Goal: Information Seeking & Learning: Find specific fact

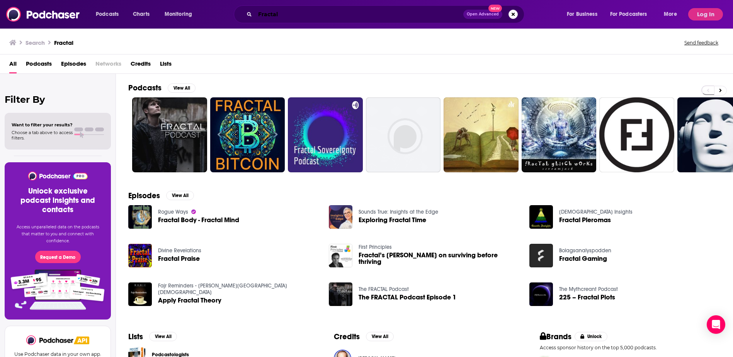
click at [292, 13] on input "Fractal" at bounding box center [359, 14] width 208 height 12
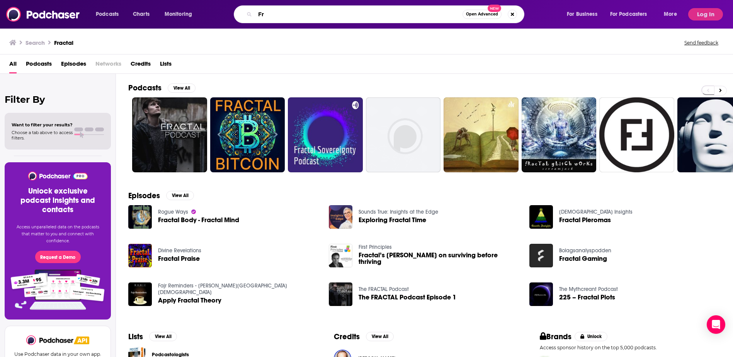
type input "F"
paste input "Fractal Forbes"
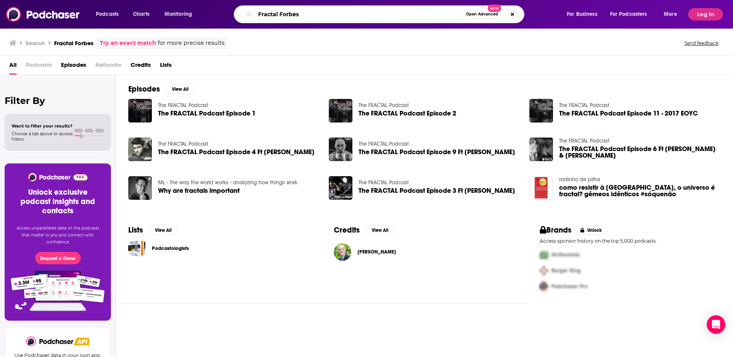
drag, startPoint x: 271, startPoint y: 2, endPoint x: 258, endPoint y: 3, distance: 12.8
click at [258, 2] on div "Podcasts Charts Monitoring Fractal Forbes Open Advanced New For Business For Po…" at bounding box center [366, 14] width 733 height 29
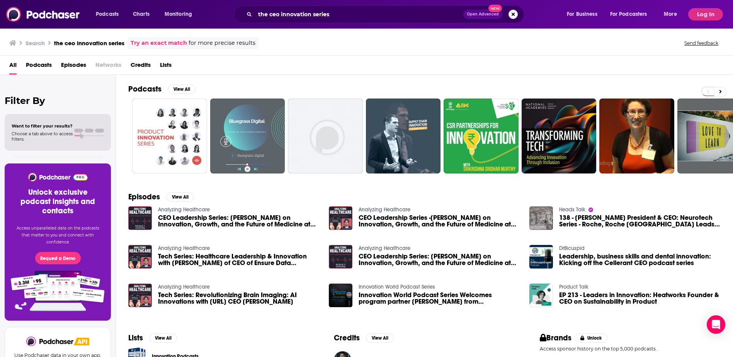
click at [46, 67] on span "Podcasts" at bounding box center [39, 67] width 26 height 16
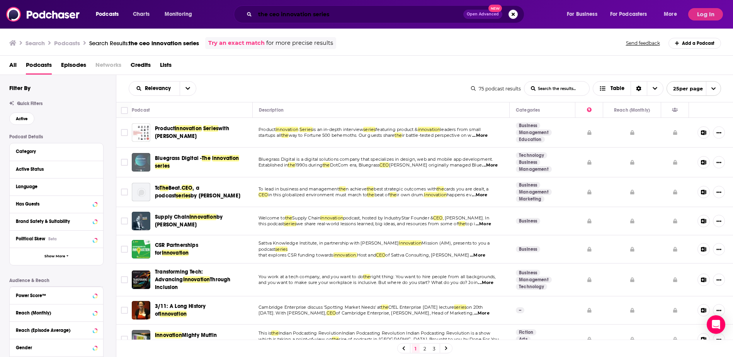
click at [343, 15] on input "the ceo innovation series" at bounding box center [359, 14] width 208 height 12
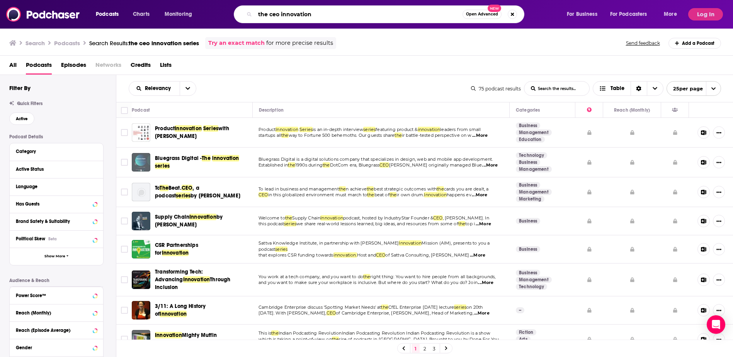
type input "the ceo innovation"
